Goal: Check status: Verify the current state of an ongoing process or item

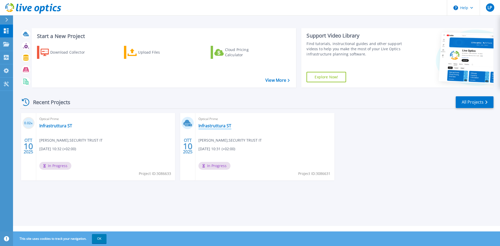
click at [210, 126] on link "Infrastruttura ST" at bounding box center [215, 125] width 33 height 5
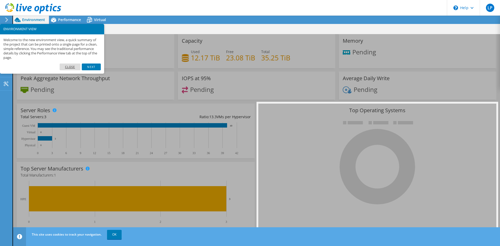
click at [68, 68] on link "Close" at bounding box center [70, 67] width 21 height 7
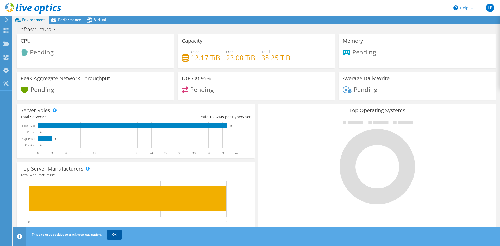
click at [119, 233] on link "OK" at bounding box center [114, 234] width 15 height 9
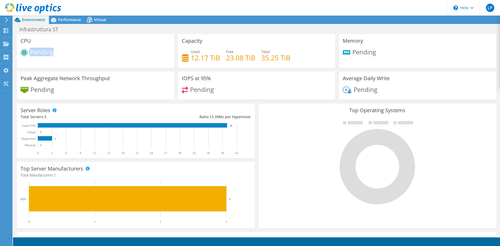
drag, startPoint x: 28, startPoint y: 51, endPoint x: 23, endPoint y: 51, distance: 5.0
click at [23, 51] on div "Pending" at bounding box center [96, 53] width 150 height 9
click at [84, 54] on div "Pending" at bounding box center [96, 53] width 150 height 9
drag, startPoint x: 192, startPoint y: 60, endPoint x: 273, endPoint y: 64, distance: 81.7
click at [273, 64] on div "Used 12.17 TiB Free 23.08 TiB Total 35.25 TiB" at bounding box center [257, 57] width 150 height 17
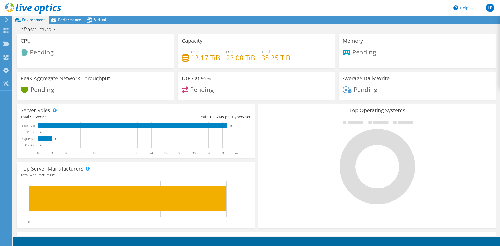
click at [273, 64] on div "Used 12.17 TiB Free 23.08 TiB Total 35.25 TiB" at bounding box center [257, 57] width 150 height 17
click at [360, 88] on span "Pending" at bounding box center [366, 89] width 24 height 9
click at [378, 93] on div "Pending" at bounding box center [418, 92] width 150 height 11
click at [64, 21] on span "Performance" at bounding box center [69, 19] width 23 height 5
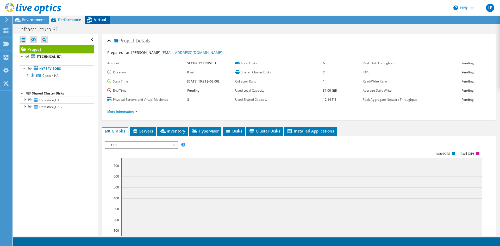
click at [93, 20] on icon at bounding box center [89, 19] width 9 height 9
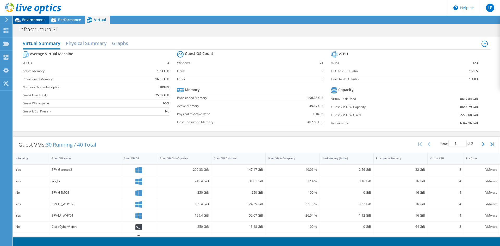
click at [32, 20] on span "Environment" at bounding box center [33, 19] width 23 height 5
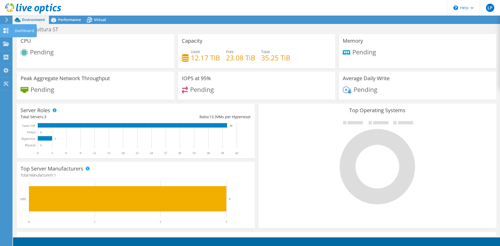
click at [8, 31] on icon at bounding box center [6, 30] width 6 height 5
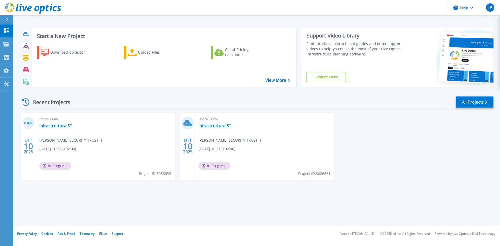
click at [477, 103] on link "All Projects" at bounding box center [475, 102] width 38 height 12
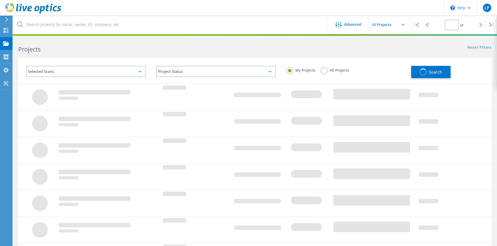
type input "1"
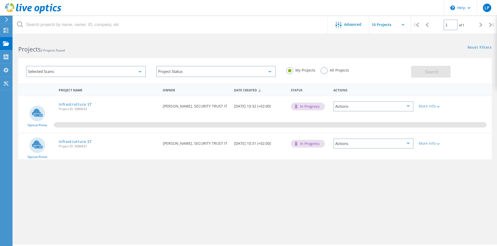
click at [325, 211] on div "Project Name Owner Date Created Status Actions Optical Prime Infrastruttura ST …" at bounding box center [254, 152] width 473 height 136
click at [411, 142] on div "Actions" at bounding box center [373, 144] width 80 height 10
click at [358, 155] on div "Delete" at bounding box center [373, 156] width 79 height 8
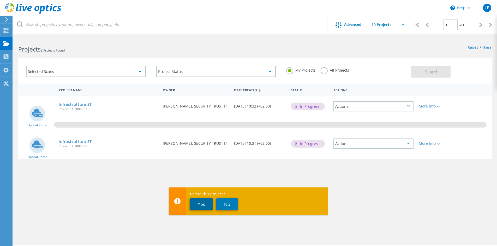
click at [200, 207] on button "Yes" at bounding box center [201, 205] width 23 height 12
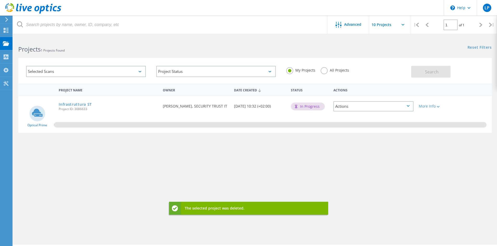
click at [312, 185] on div "Project Name Owner Date Created Status Actions Optical Prime Infrastruttura ST …" at bounding box center [254, 152] width 473 height 136
click at [89, 104] on link "Infrastruttura ST" at bounding box center [75, 105] width 33 height 4
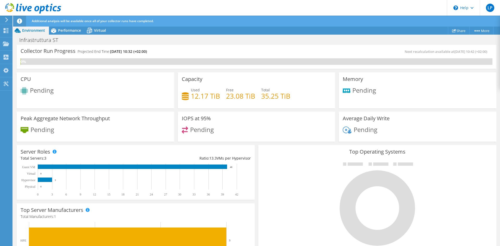
scroll to position [78, 0]
click at [63, 34] on div "Performance" at bounding box center [67, 30] width 36 height 8
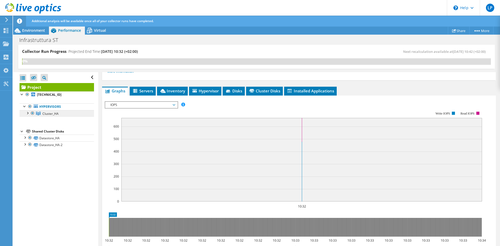
click at [41, 114] on link "Cluster_HA" at bounding box center [57, 113] width 75 height 7
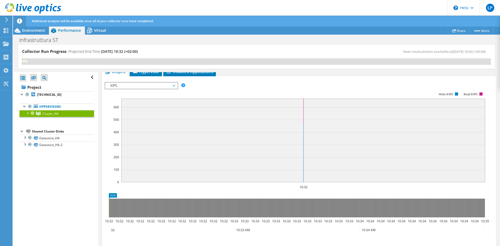
click at [27, 114] on div at bounding box center [27, 112] width 5 height 5
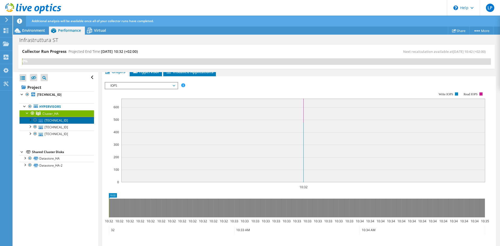
click at [51, 122] on link "[TECHNICAL_ID]" at bounding box center [57, 120] width 75 height 7
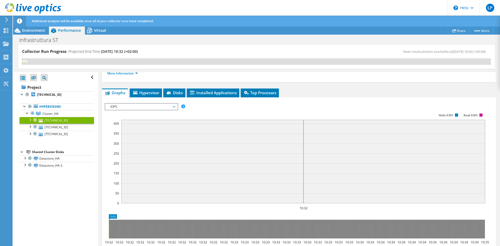
scroll to position [50, 0]
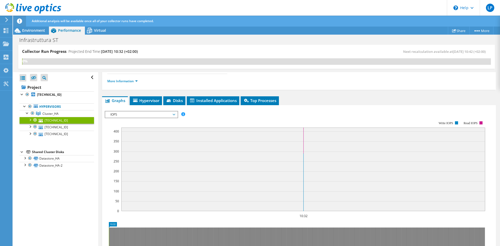
click at [31, 120] on div at bounding box center [29, 119] width 5 height 5
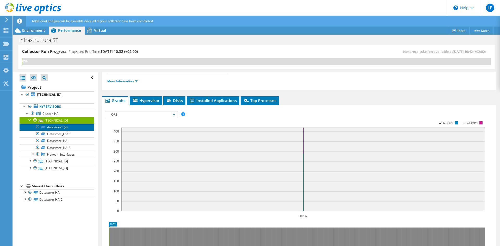
click at [61, 129] on link "datastore1 (2)" at bounding box center [57, 127] width 75 height 7
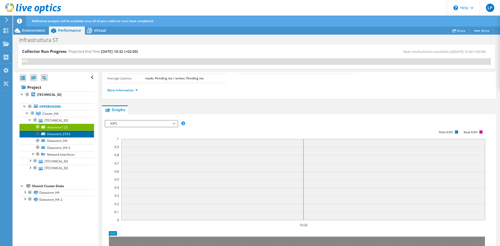
click at [64, 133] on link "Datastore_ESX3" at bounding box center [57, 134] width 75 height 7
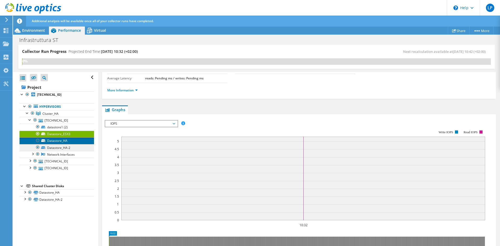
drag, startPoint x: 65, startPoint y: 139, endPoint x: 65, endPoint y: 146, distance: 6.8
click at [64, 139] on link "Datastore_HA" at bounding box center [57, 141] width 75 height 7
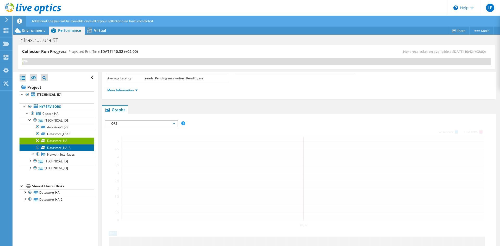
click at [64, 149] on link "Datastore_HA-2" at bounding box center [57, 147] width 75 height 7
click at [65, 153] on link "Network Interfaces" at bounding box center [57, 154] width 75 height 7
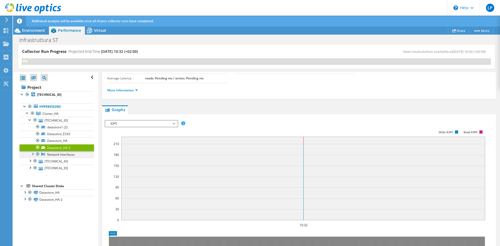
click at [30, 154] on div at bounding box center [32, 153] width 5 height 5
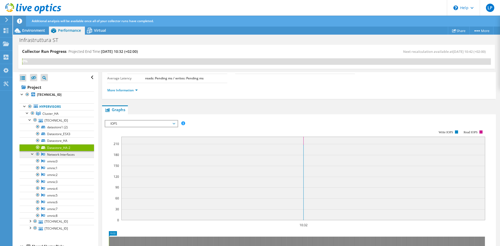
click at [50, 154] on link "Network Interfaces" at bounding box center [57, 154] width 75 height 7
click at [53, 162] on link "vmnic0" at bounding box center [57, 161] width 75 height 7
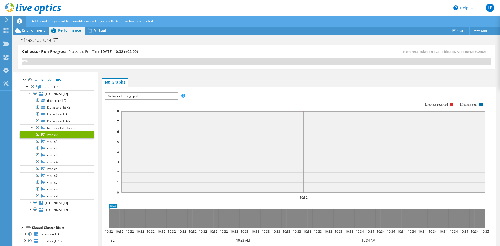
scroll to position [31, 0]
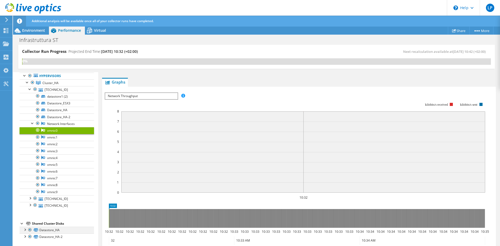
click at [25, 230] on div at bounding box center [24, 229] width 5 height 5
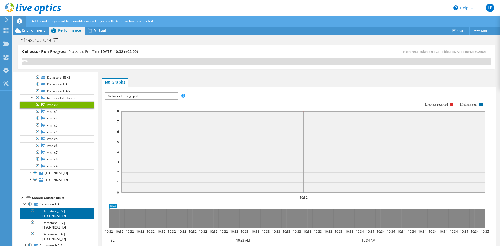
click at [63, 219] on link "Datastore_HA | [TECHNICAL_ID]" at bounding box center [57, 213] width 75 height 11
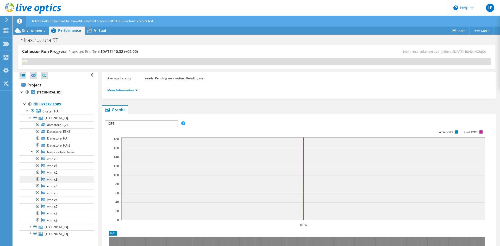
scroll to position [0, 0]
click at [22, 94] on div at bounding box center [22, 93] width 5 height 5
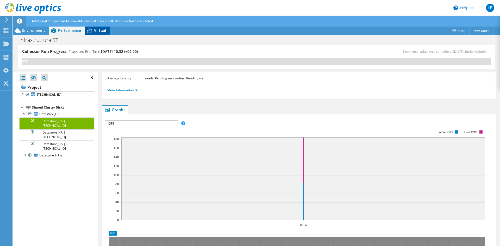
click at [98, 32] on span "Virtual" at bounding box center [100, 30] width 12 height 5
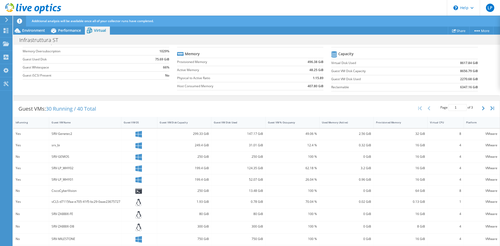
scroll to position [78, 0]
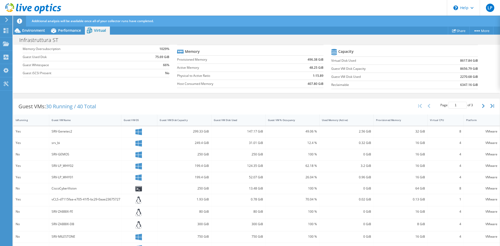
click at [309, 105] on div "Guest VMs: 30 Running / 40 Total Page 1 of 3 5 rows 10 rows 20 rows 25 rows 50 …" at bounding box center [256, 107] width 487 height 16
drag, startPoint x: 355, startPoint y: 133, endPoint x: 363, endPoint y: 132, distance: 8.4
click at [363, 132] on div "2.56 GiB" at bounding box center [346, 132] width 49 height 6
drag, startPoint x: 409, startPoint y: 131, endPoint x: 417, endPoint y: 131, distance: 8.3
click at [417, 131] on div "32 GiB" at bounding box center [400, 132] width 49 height 6
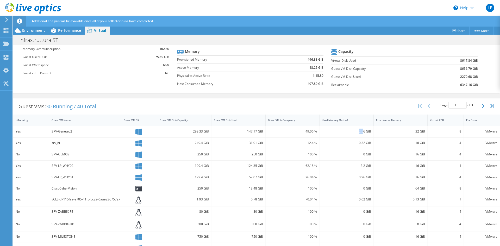
drag, startPoint x: 346, startPoint y: 133, endPoint x: 361, endPoint y: 132, distance: 15.4
click at [361, 132] on div "2.56 GiB" at bounding box center [346, 132] width 49 height 6
drag, startPoint x: 362, startPoint y: 132, endPoint x: 356, endPoint y: 132, distance: 5.7
click at [356, 132] on div "2.56 GiB" at bounding box center [346, 132] width 49 height 6
click at [375, 135] on div "32 GiB" at bounding box center [401, 131] width 54 height 11
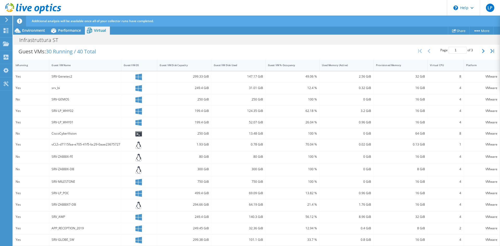
scroll to position [135, 0]
